Goal: Task Accomplishment & Management: Manage account settings

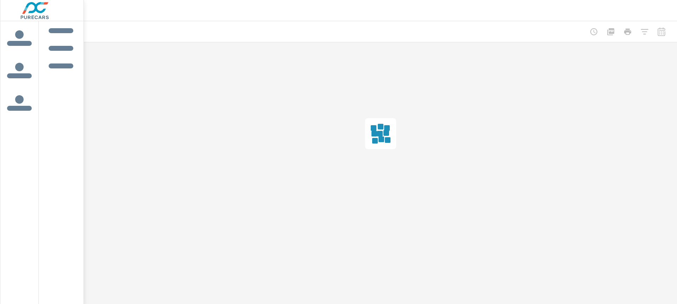
click at [654, 11] on div at bounding box center [380, 10] width 576 height 21
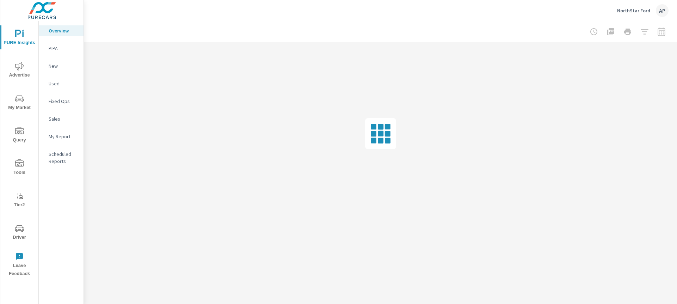
click at [658, 10] on div "AP" at bounding box center [662, 10] width 13 height 13
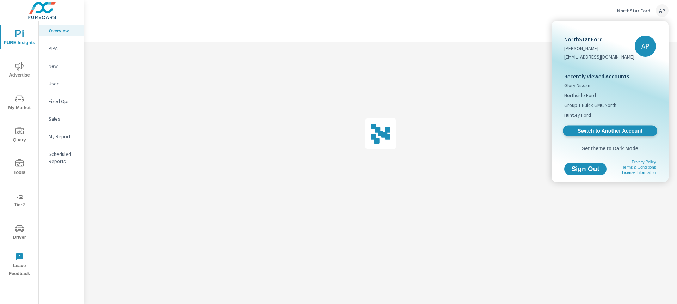
click at [613, 128] on span "Switch to Another Account" at bounding box center [610, 131] width 86 height 7
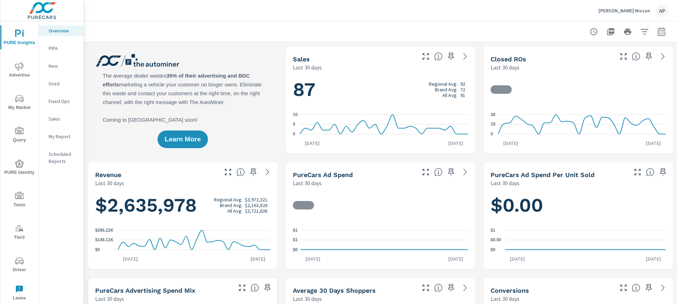
click at [26, 170] on span "PURE Identity" at bounding box center [19, 167] width 34 height 17
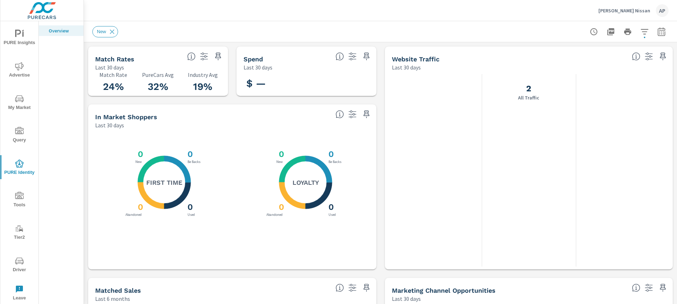
click at [138, 157] on h3 "0" at bounding box center [139, 154] width 7 height 10
